Goal: Transaction & Acquisition: Purchase product/service

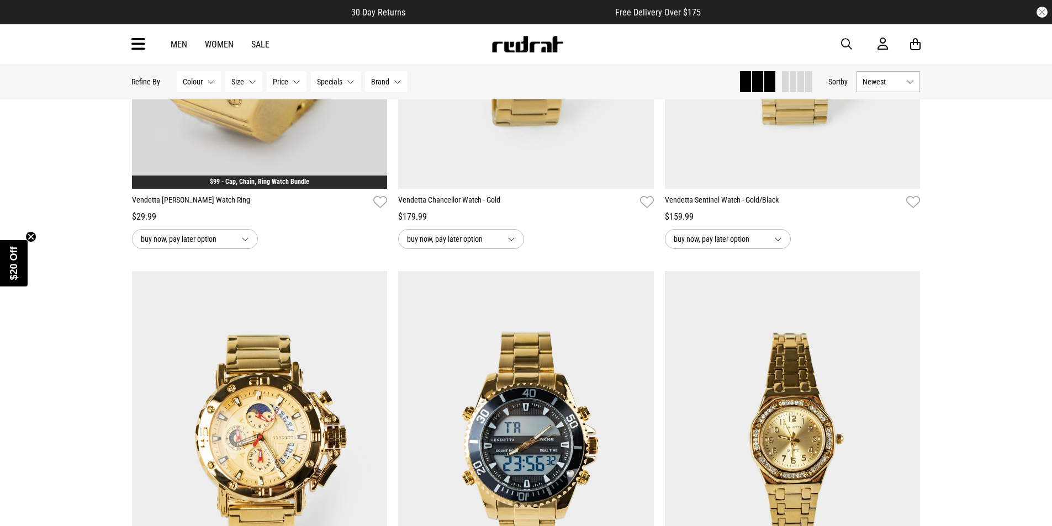
click at [178, 43] on link "Men" at bounding box center [179, 44] width 17 height 10
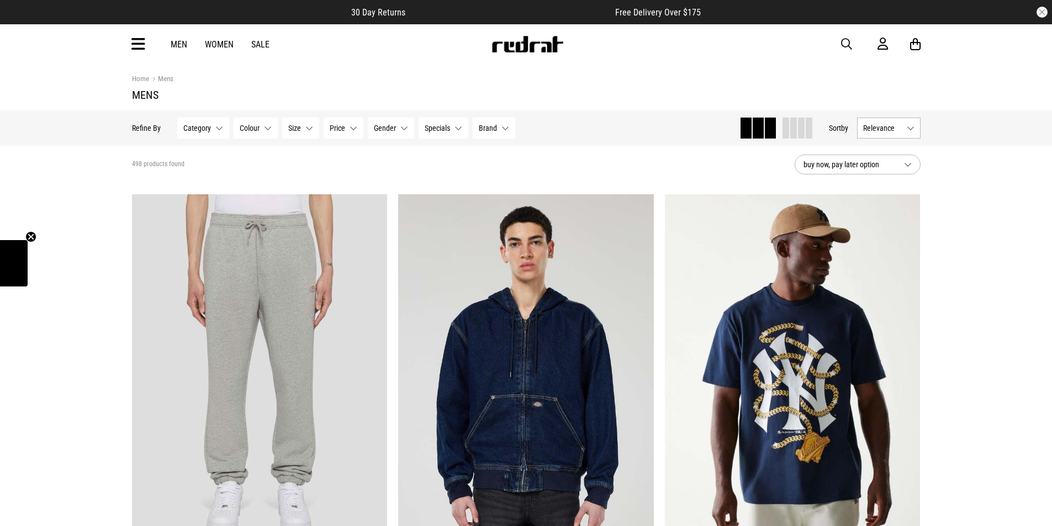
click at [210, 130] on button "Category None selected" at bounding box center [203, 128] width 52 height 21
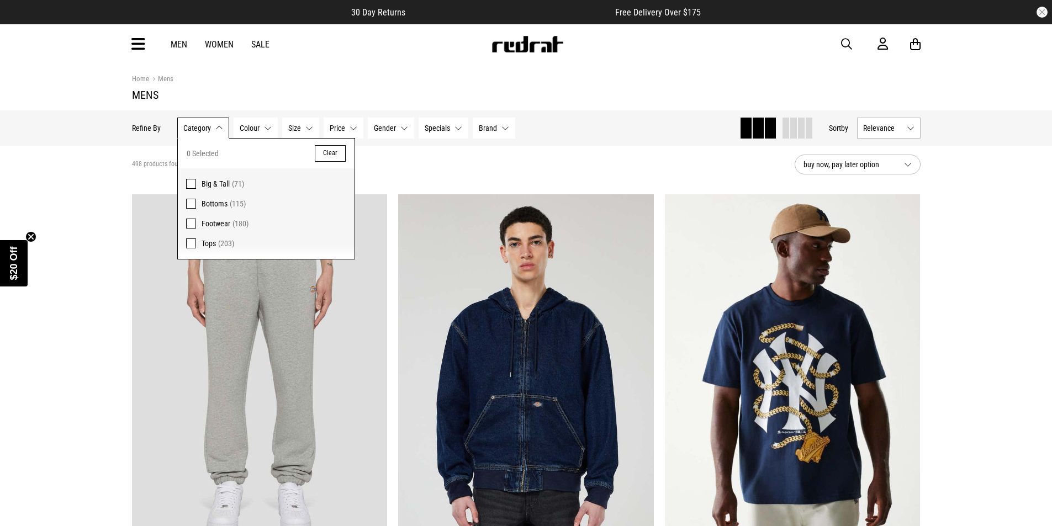
click at [219, 245] on span "(203)" at bounding box center [226, 243] width 16 height 9
click at [844, 42] on span "button" at bounding box center [846, 44] width 11 height 13
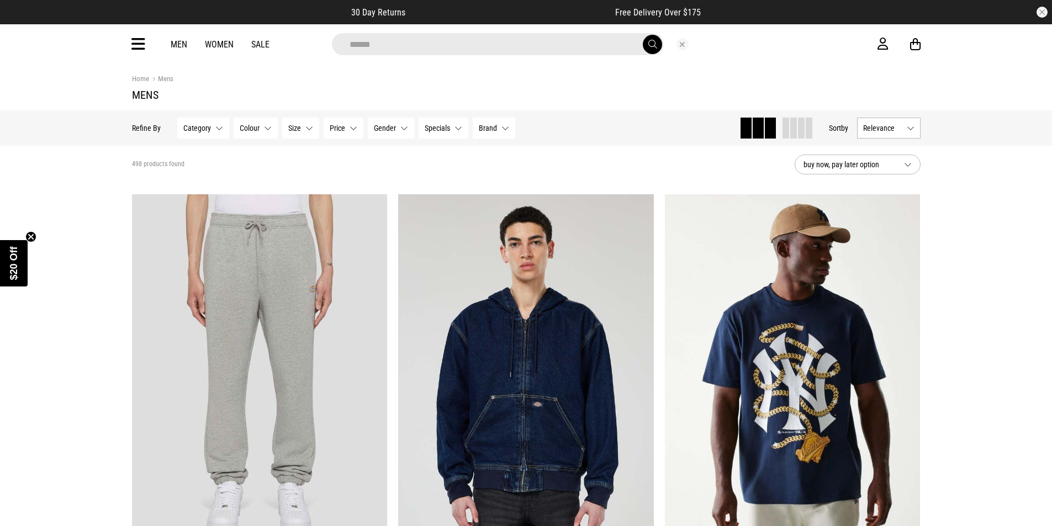
type input "******"
click at [643, 35] on button "submit" at bounding box center [652, 44] width 19 height 19
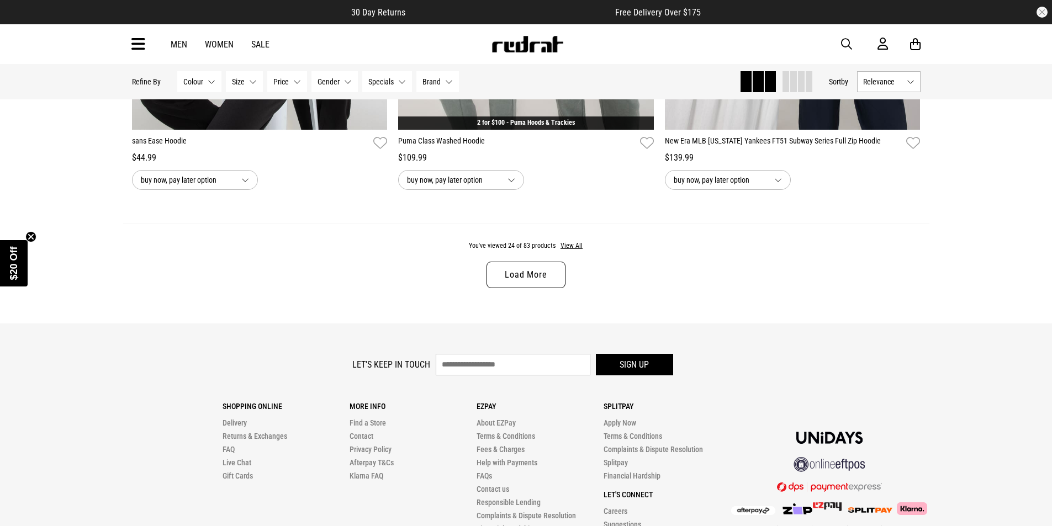
scroll to position [3533, 0]
